Goal: Task Accomplishment & Management: Complete application form

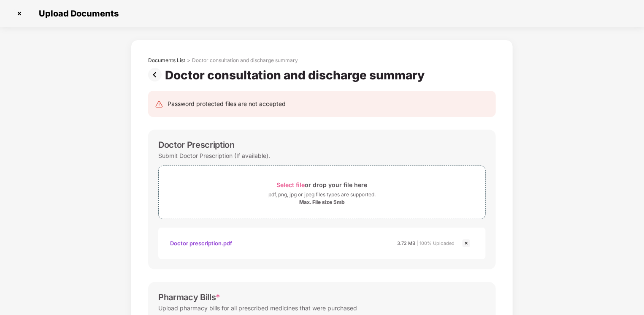
scroll to position [277, 0]
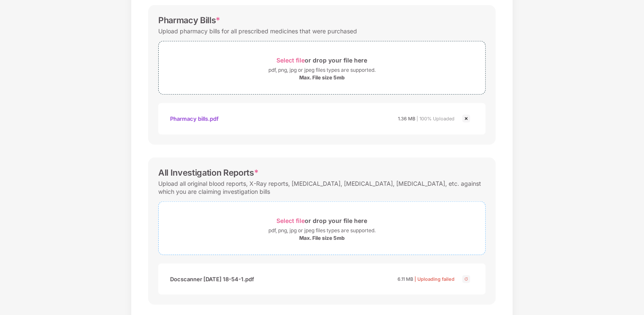
click at [290, 219] on span "Select file" at bounding box center [291, 220] width 28 height 7
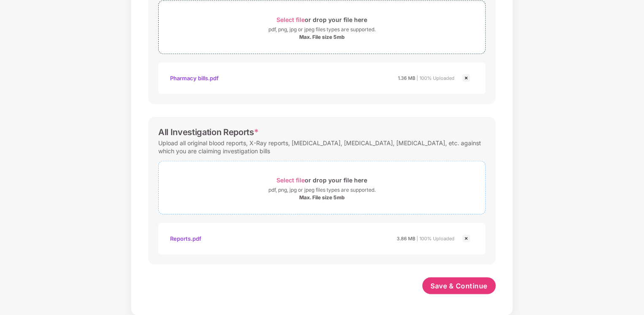
scroll to position [317, 0]
click at [460, 279] on button "Save & Continue" at bounding box center [460, 285] width 74 height 17
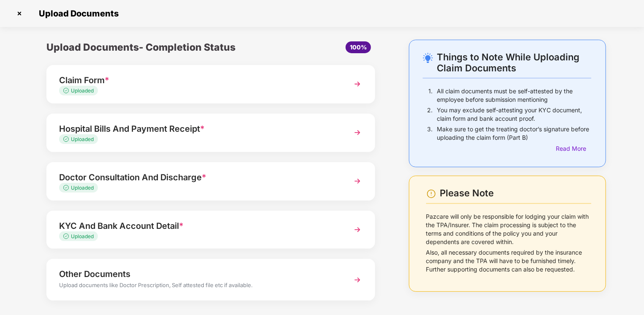
scroll to position [38, 0]
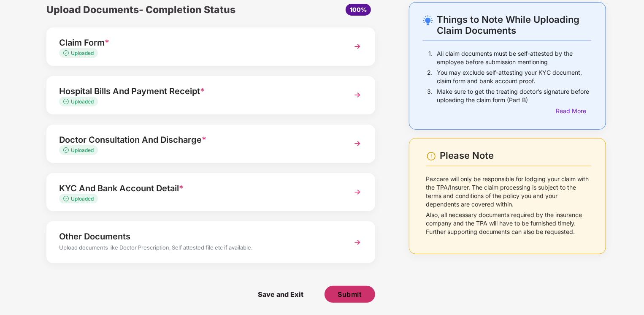
click at [342, 297] on span "Submit" at bounding box center [350, 294] width 24 height 9
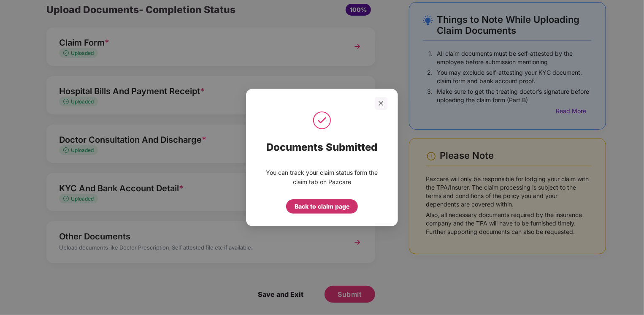
click at [338, 204] on div "Back to claim page" at bounding box center [322, 206] width 55 height 9
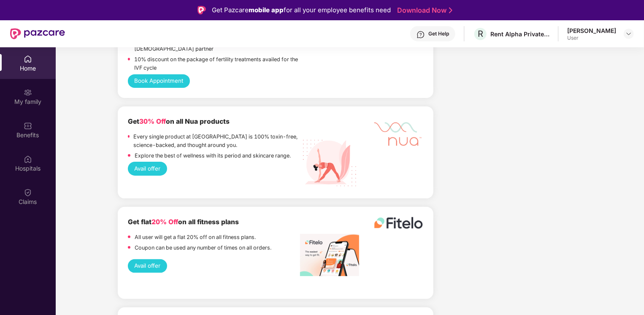
scroll to position [1683, 0]
click at [520, 37] on div "Rent Alpha Private Limited" at bounding box center [520, 34] width 59 height 8
click at [608, 29] on div "[PERSON_NAME]" at bounding box center [591, 31] width 49 height 8
click at [631, 36] on img at bounding box center [629, 33] width 7 height 7
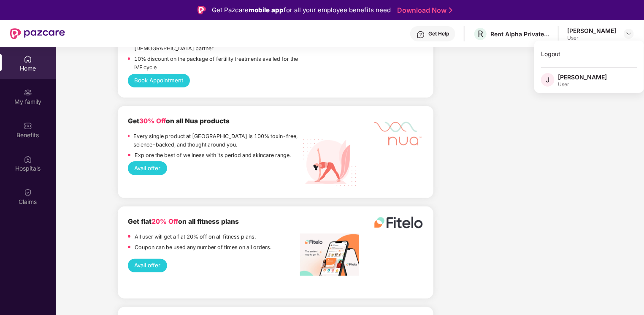
click at [575, 84] on div "User" at bounding box center [582, 84] width 49 height 7
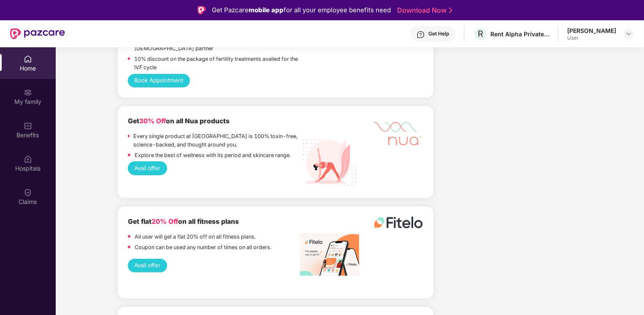
click at [30, 70] on div "Home" at bounding box center [28, 68] width 56 height 8
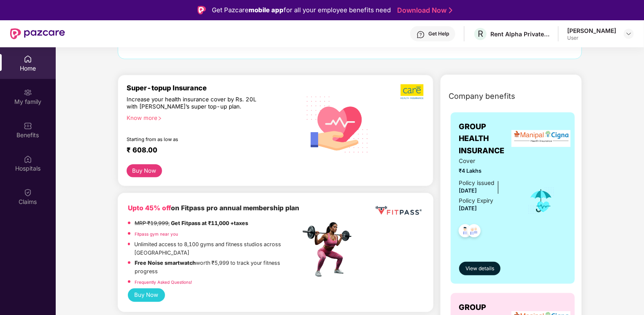
scroll to position [0, 0]
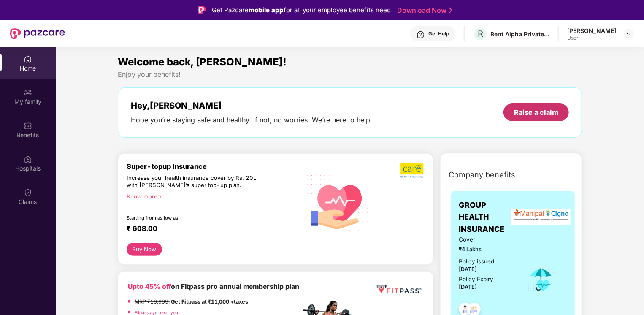
click at [554, 110] on div "Raise a claim" at bounding box center [536, 112] width 44 height 9
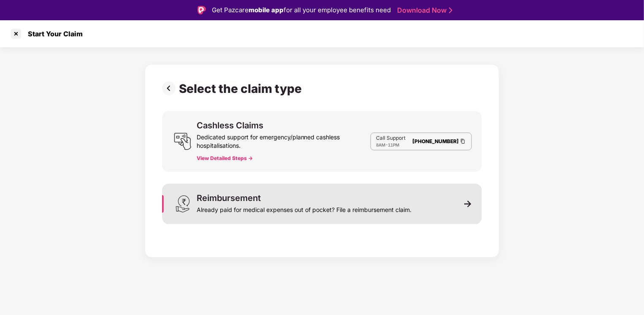
click at [318, 205] on div "Already paid for medical expenses out of pocket? File a reimbursement claim." at bounding box center [304, 208] width 215 height 12
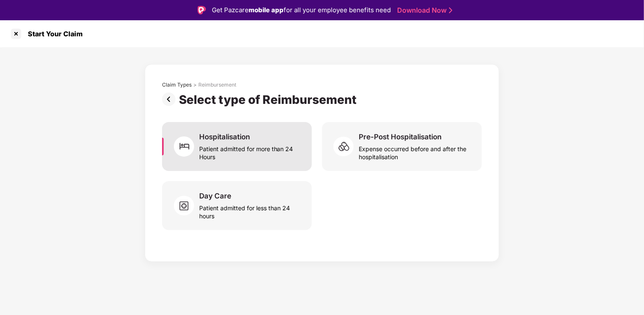
click at [262, 146] on div "Patient admitted for more than 24 Hours" at bounding box center [250, 150] width 103 height 19
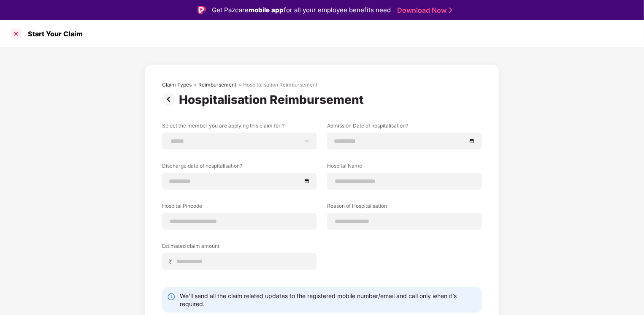
click at [13, 33] on div at bounding box center [16, 34] width 14 height 14
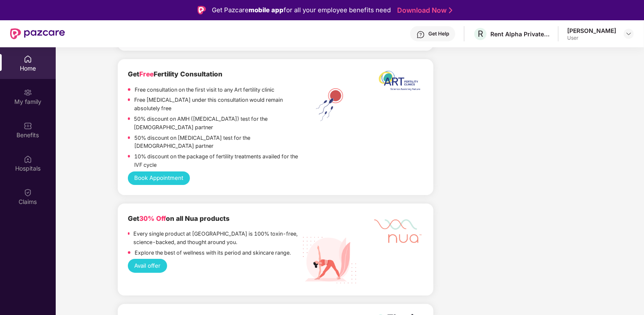
scroll to position [1820, 0]
